Goal: Navigation & Orientation: Find specific page/section

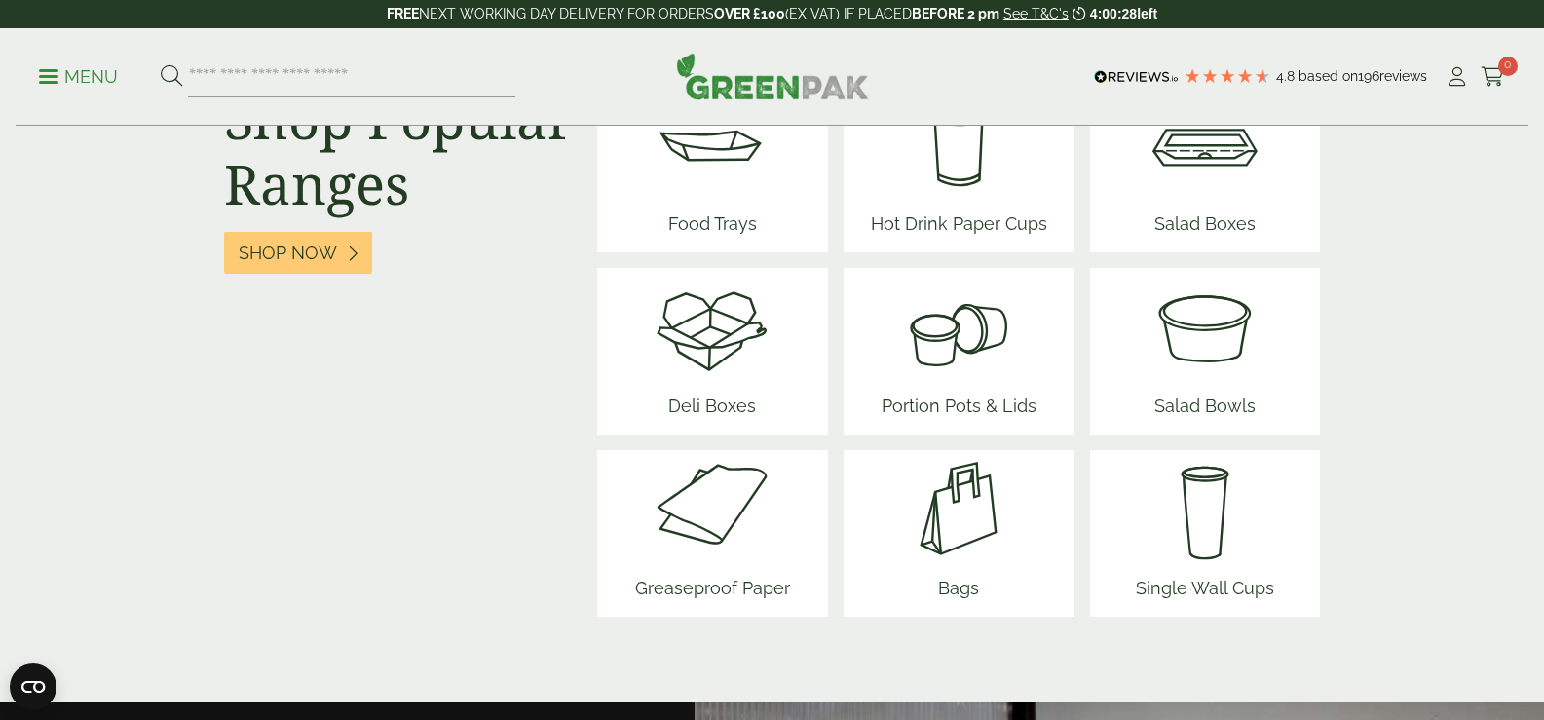
scroll to position [2533, 0]
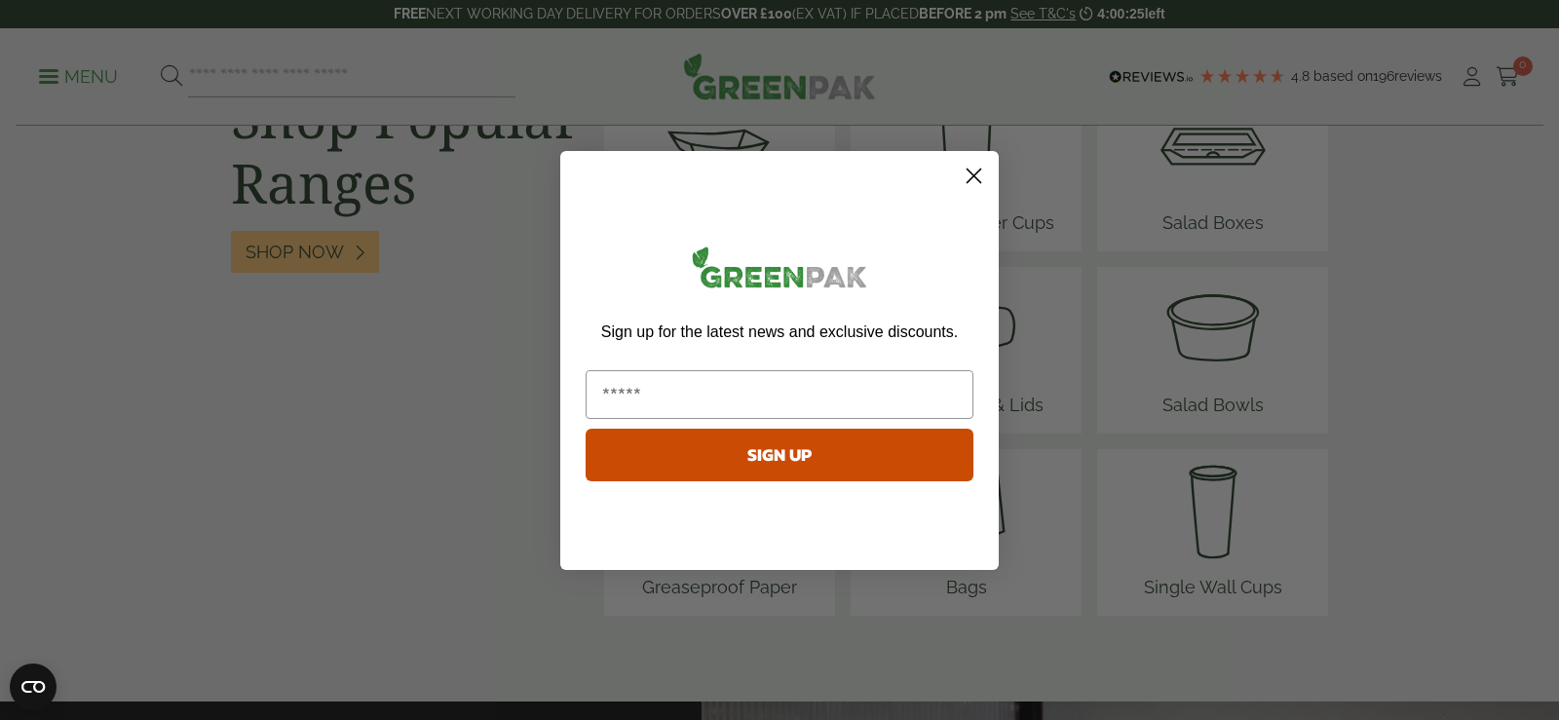
click at [975, 179] on circle "Close dialog" at bounding box center [974, 175] width 32 height 32
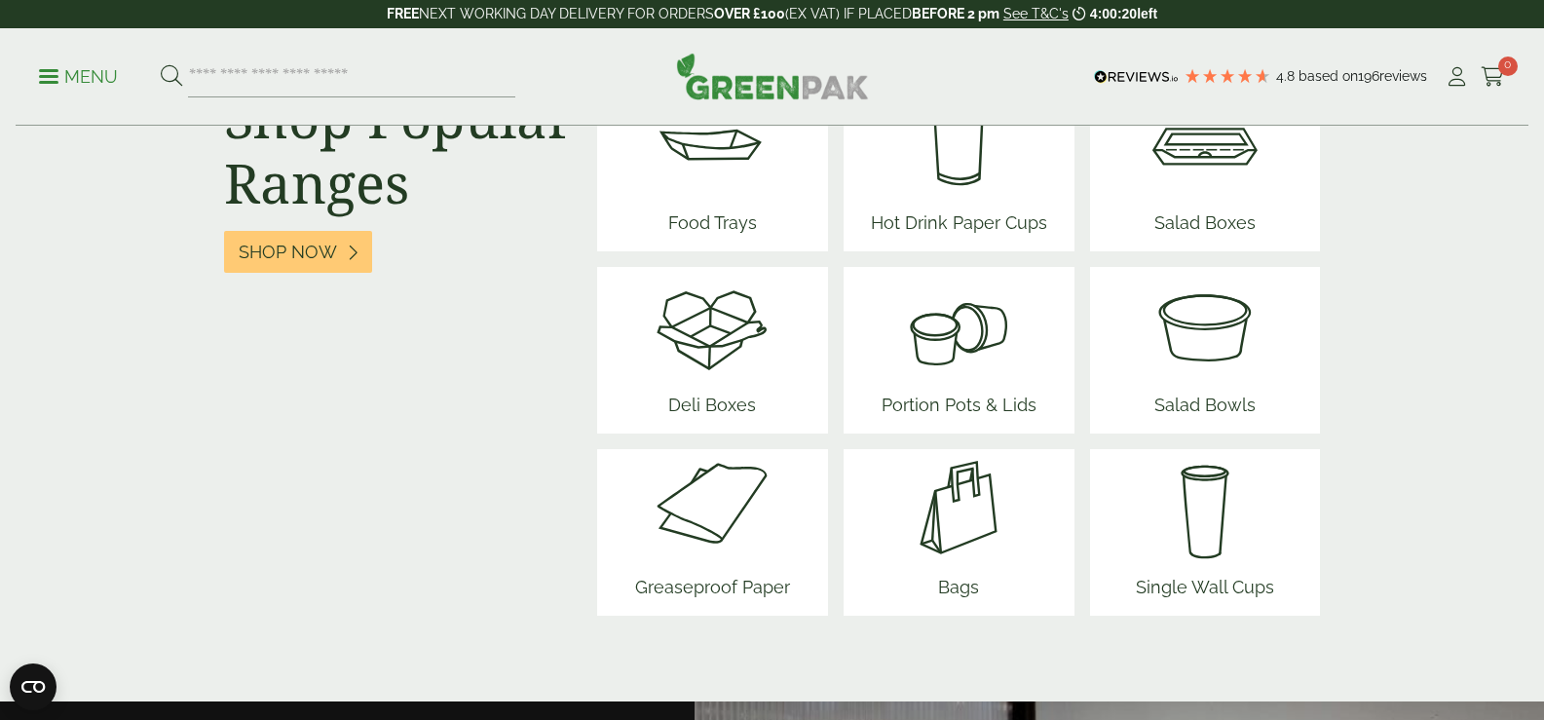
click at [708, 343] on img at bounding box center [712, 325] width 117 height 117
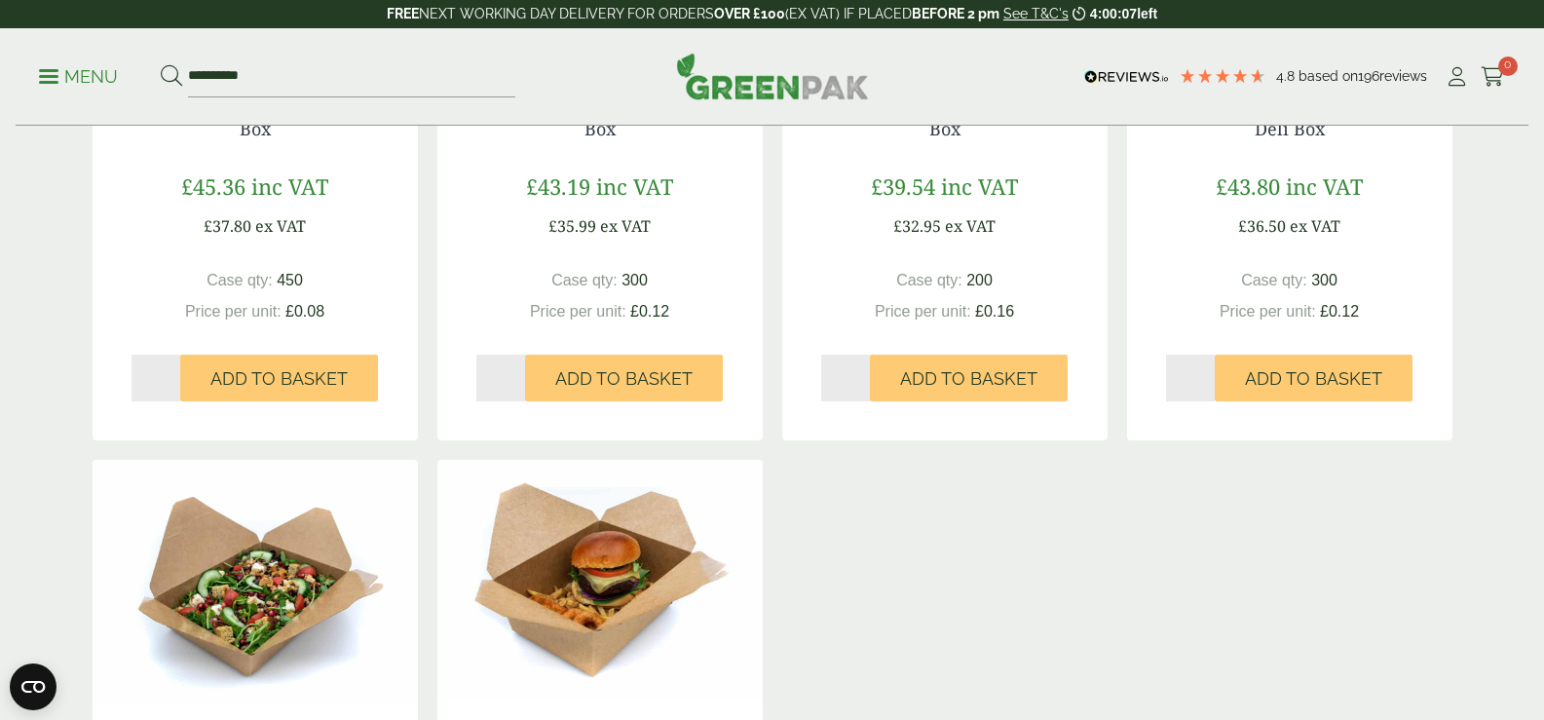
scroll to position [390, 0]
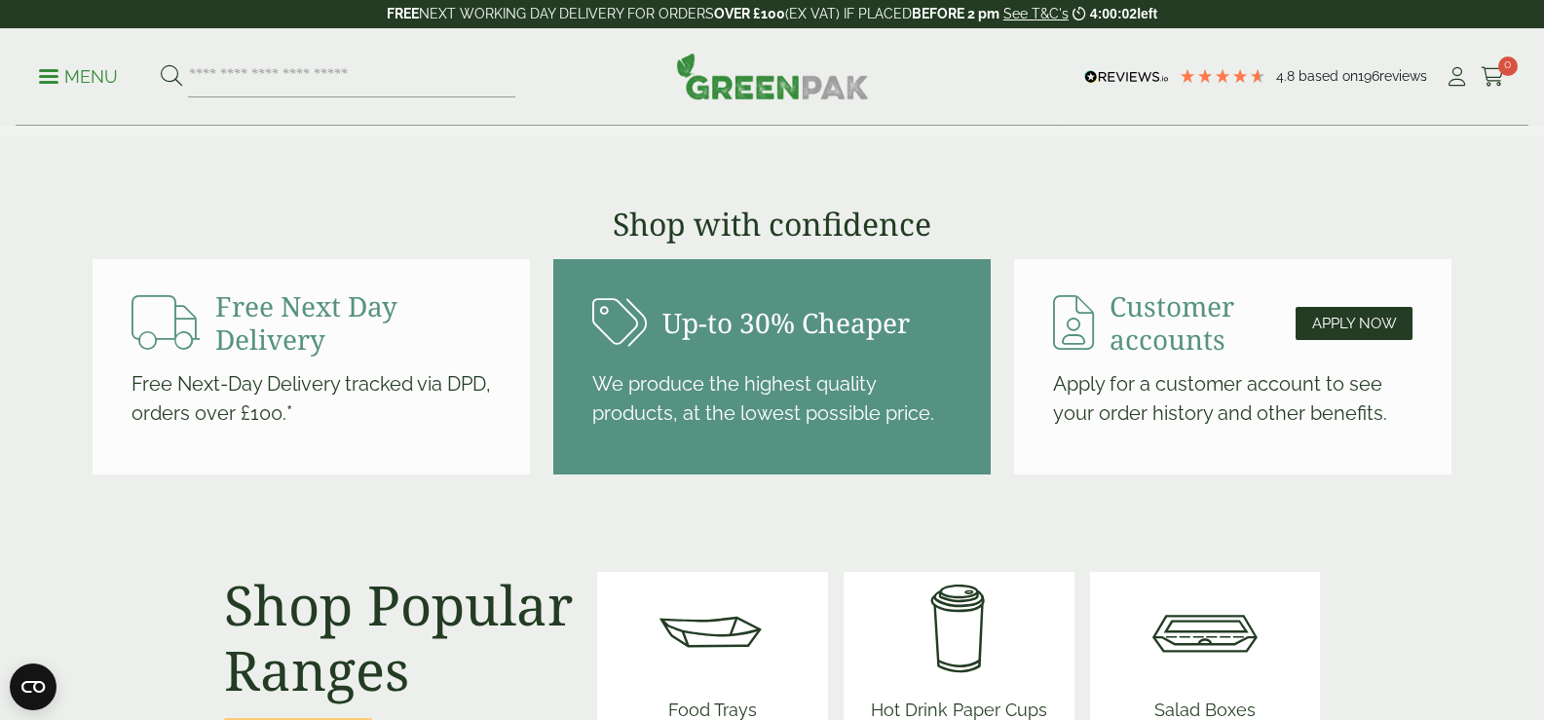
scroll to position [2241, 0]
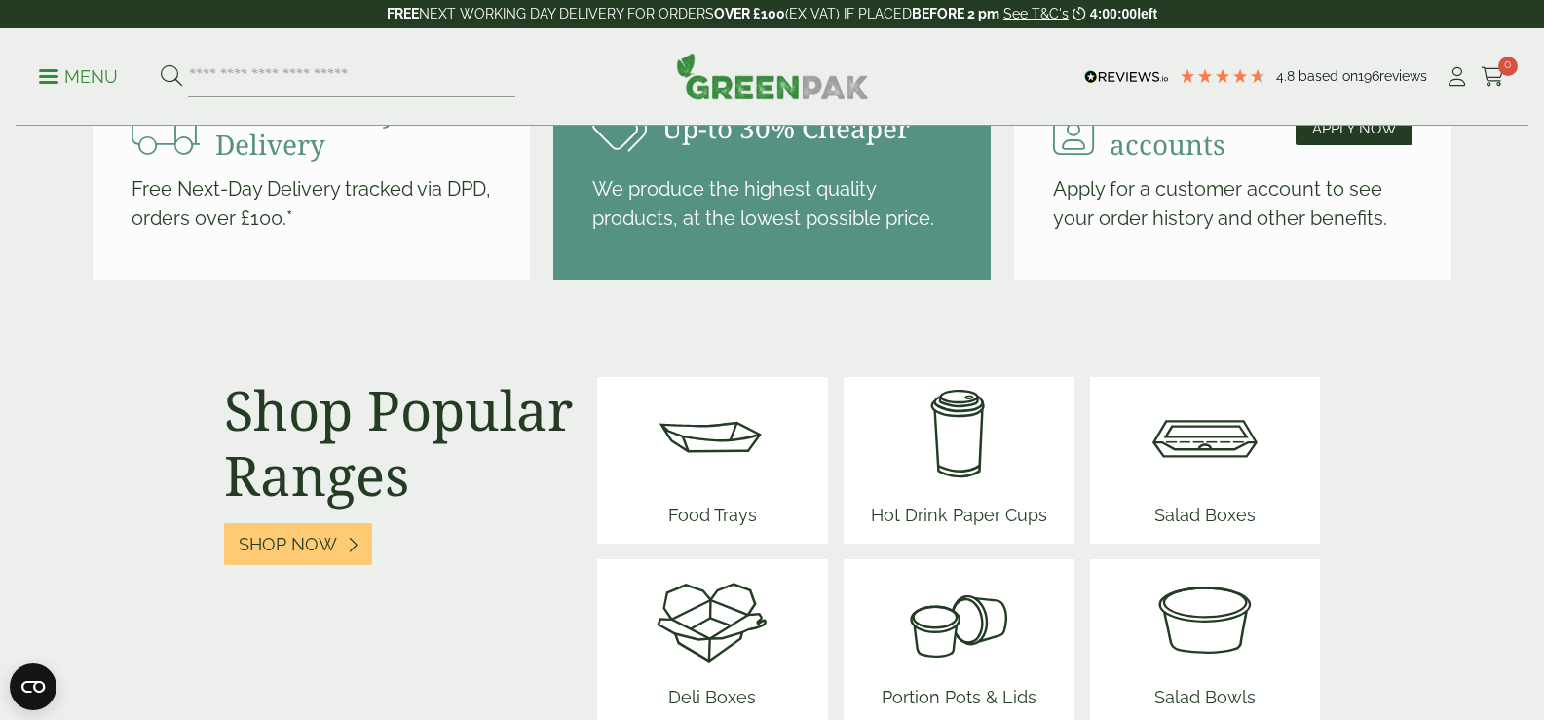
click at [1198, 464] on img at bounding box center [1205, 435] width 117 height 117
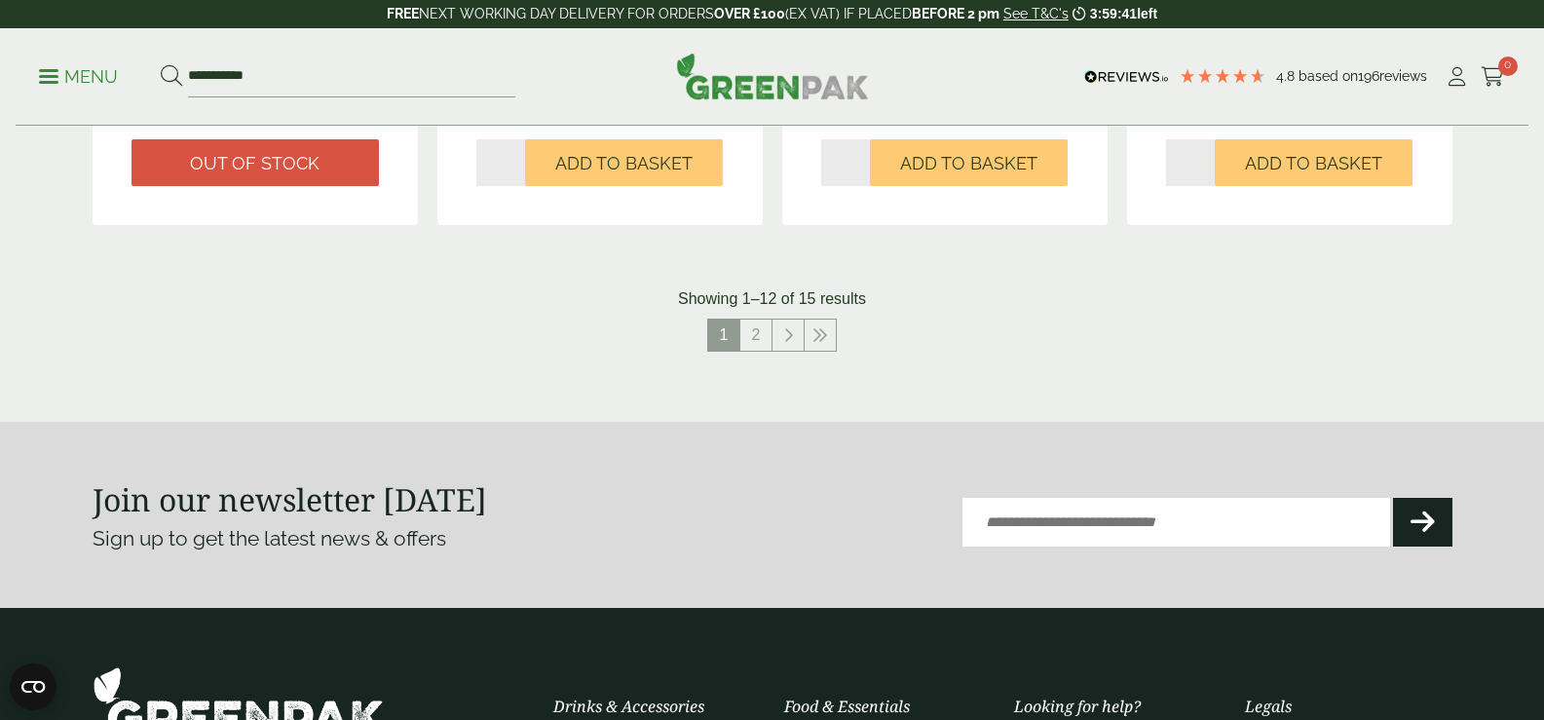
scroll to position [2241, 0]
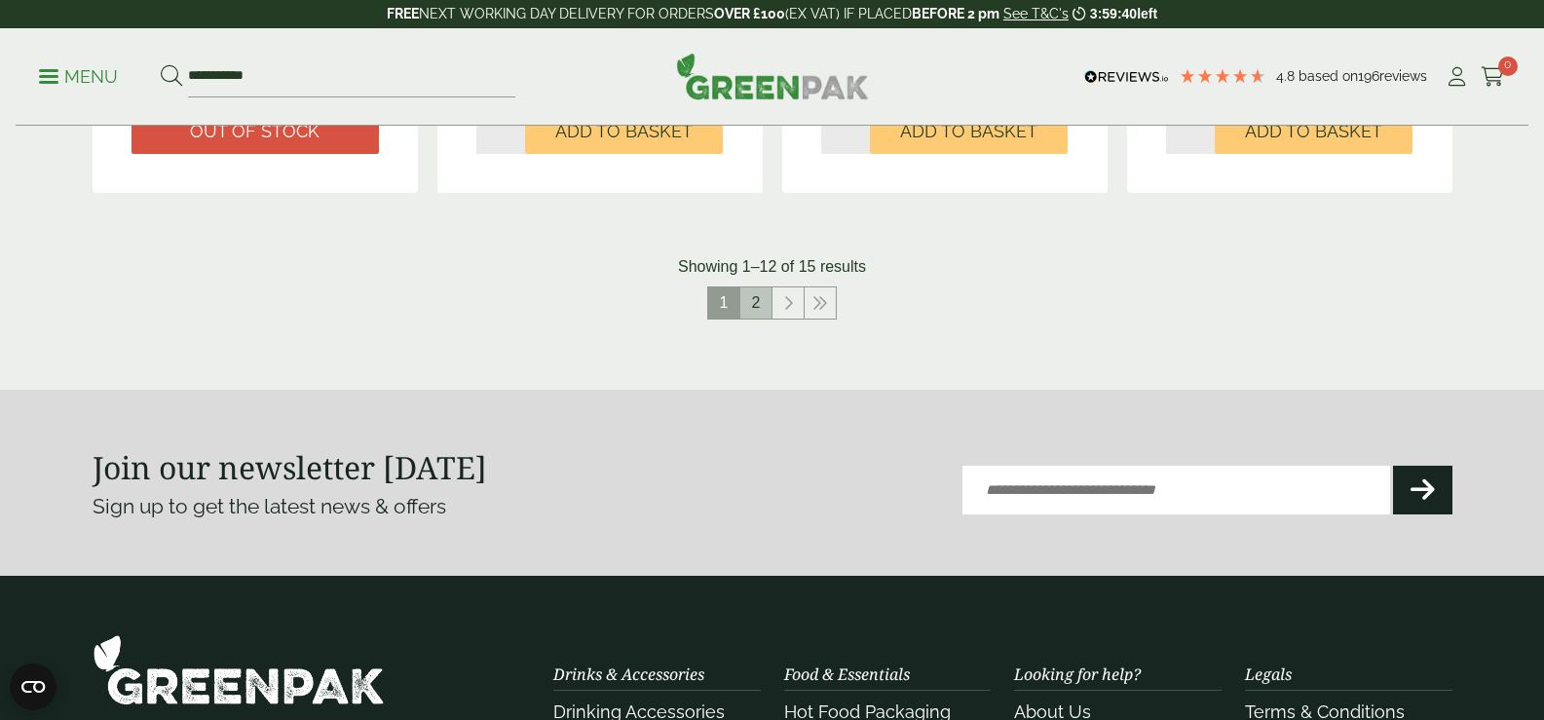
click at [758, 291] on link "2" at bounding box center [756, 302] width 31 height 31
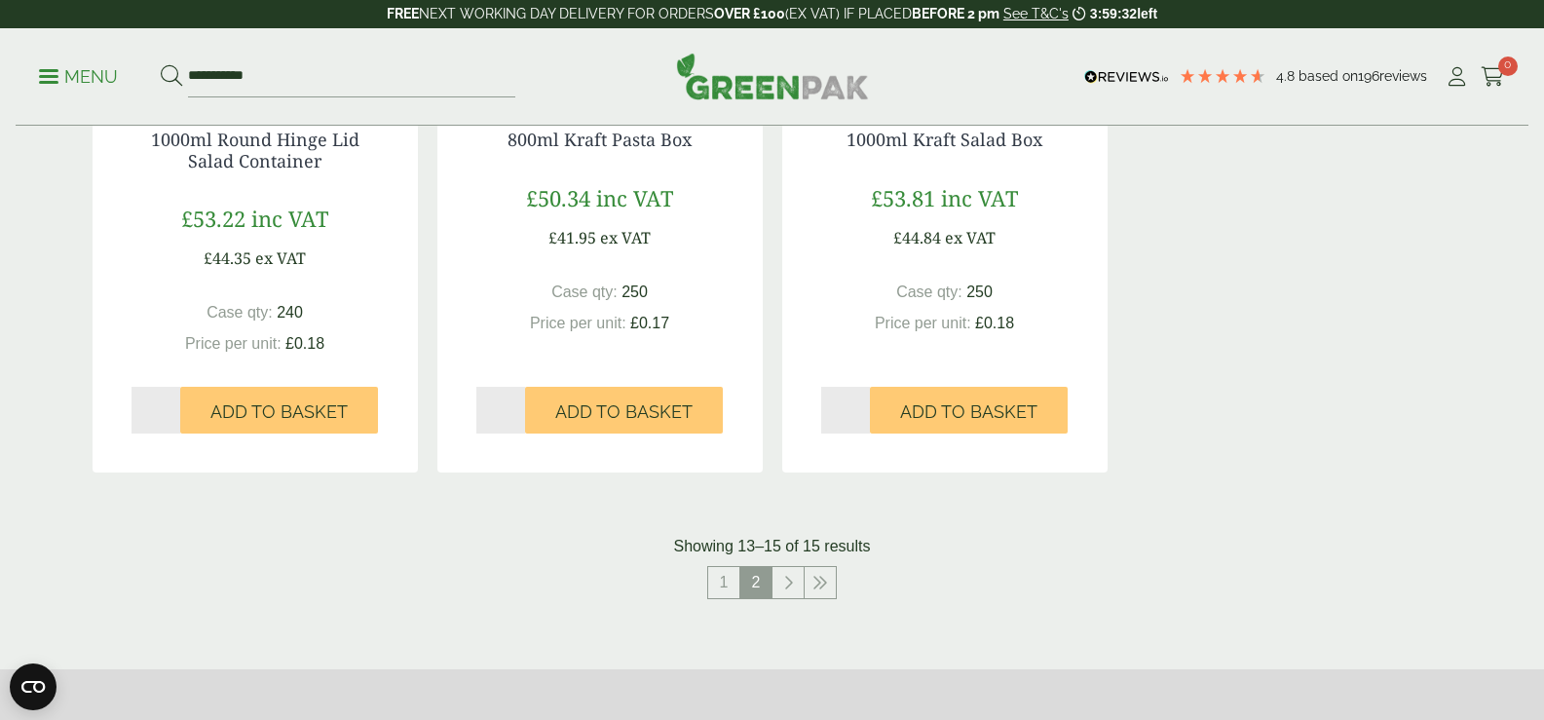
scroll to position [854, 0]
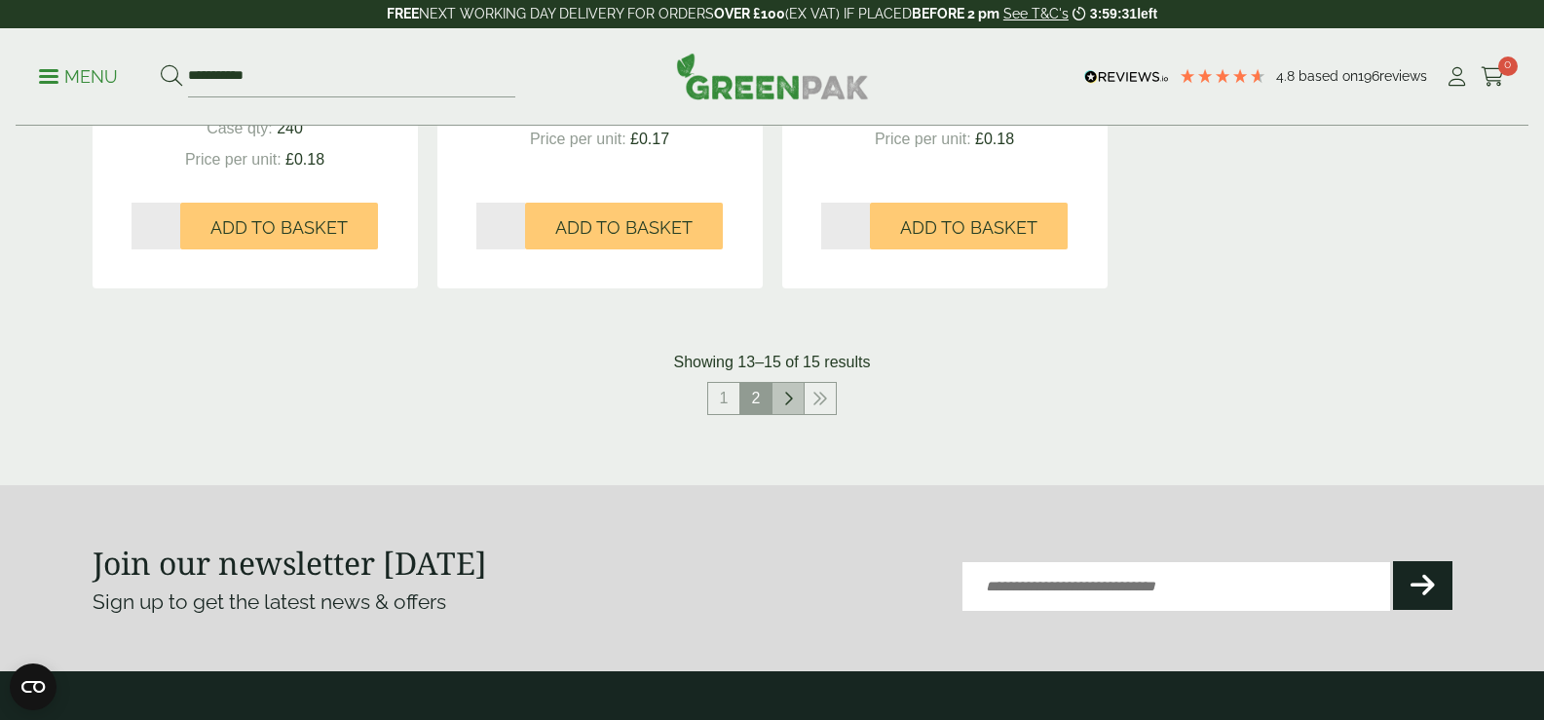
click at [786, 399] on icon at bounding box center [788, 399] width 10 height 16
